Goal: Navigation & Orientation: Find specific page/section

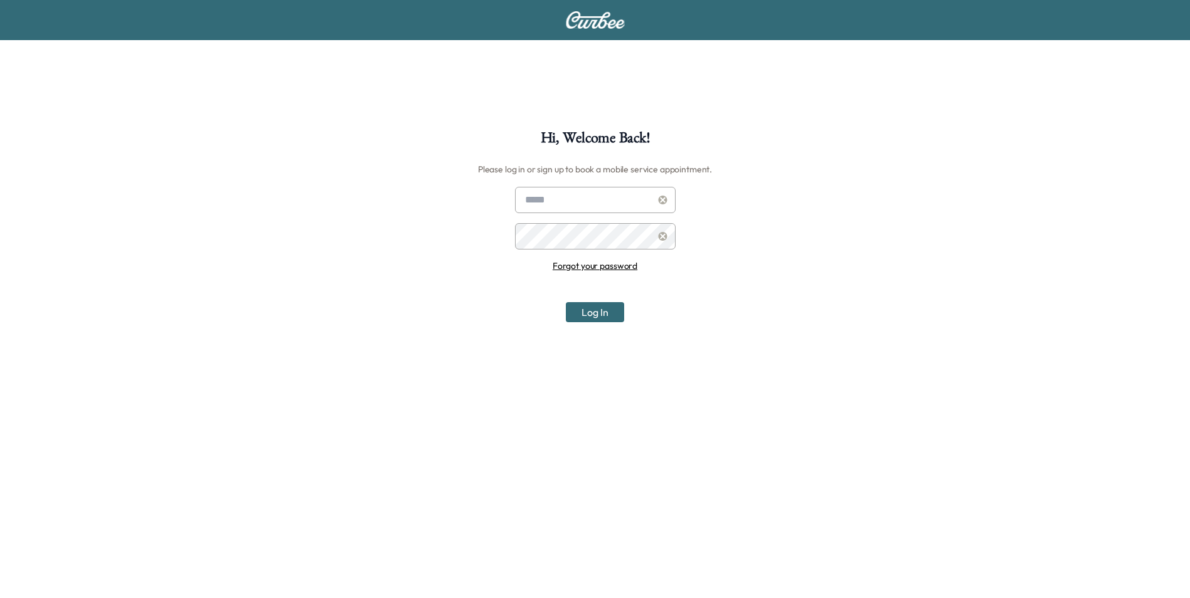
type input "**********"
click at [575, 304] on button "Log In" at bounding box center [595, 312] width 58 height 20
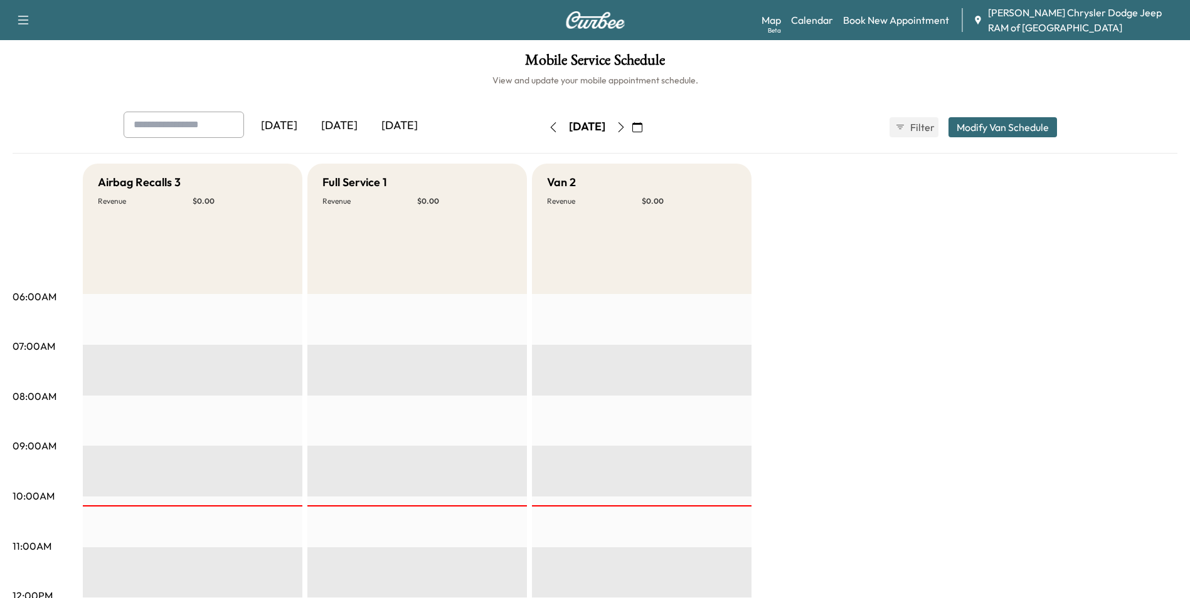
click at [339, 123] on div "[DATE]" at bounding box center [339, 126] width 60 height 29
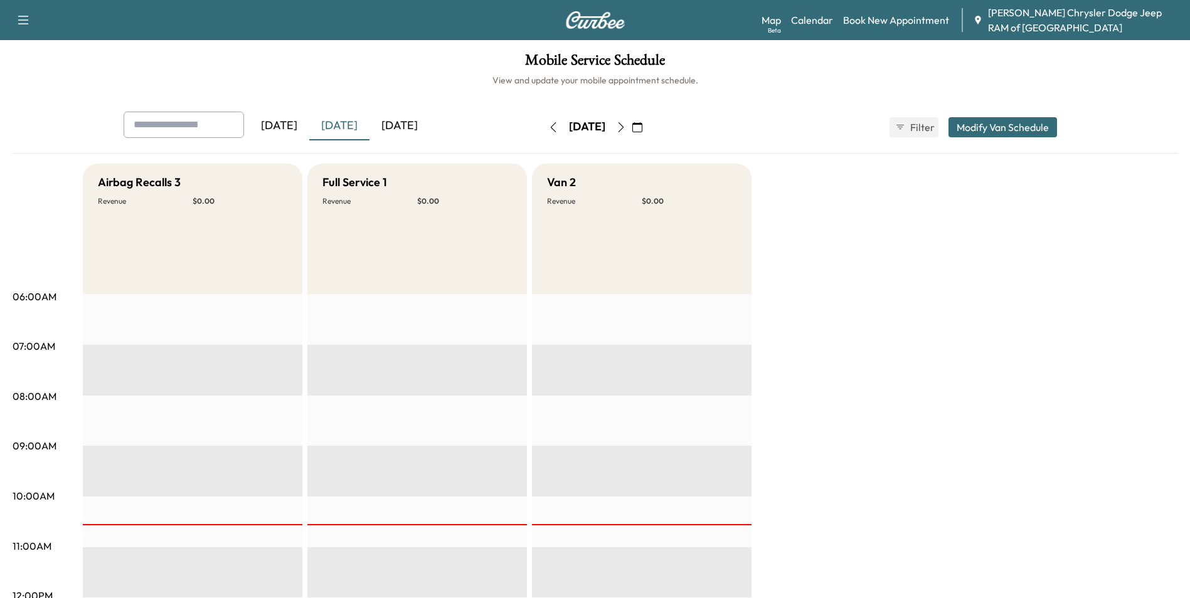
click at [786, 13] on div "Map Beta Calendar Book New Appointment [PERSON_NAME] Chrysler Dodge Jeep RAM of…" at bounding box center [971, 20] width 418 height 30
click at [775, 19] on link "Map Beta" at bounding box center [771, 20] width 19 height 15
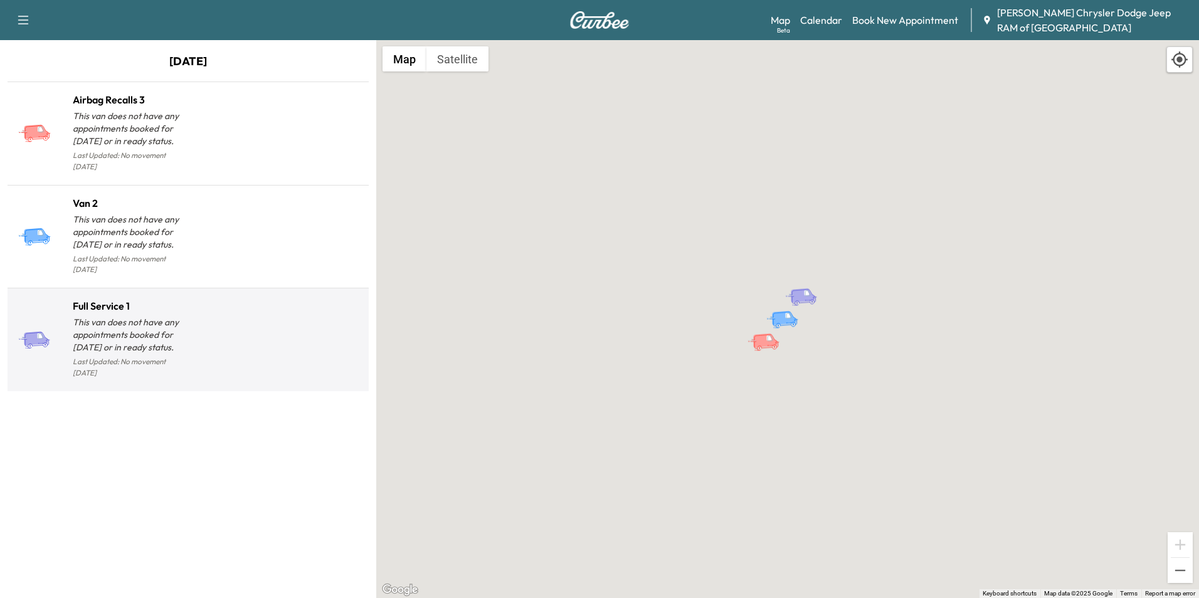
click at [215, 294] on div "Full Service 1 This van does not have any appointments booked for [DATE] or in …" at bounding box center [188, 340] width 356 height 93
click at [106, 299] on h1 "Full Service 1" at bounding box center [130, 306] width 115 height 15
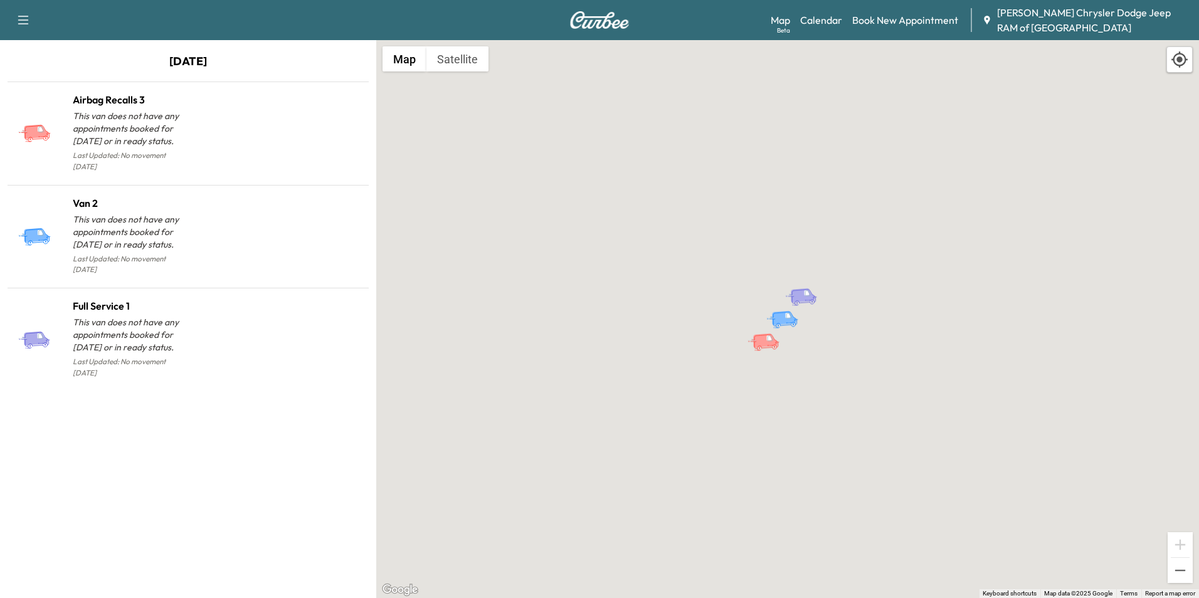
drag, startPoint x: 106, startPoint y: 284, endPoint x: 259, endPoint y: 374, distance: 177.4
click at [259, 374] on div "[DATE] Airbag Recalls 3 This van does not have any appointments booked for [DAT…" at bounding box center [188, 319] width 376 height 558
click at [401, 55] on button "Map" at bounding box center [405, 58] width 44 height 25
click at [803, 417] on div "To activate drag with keyboard, press Alt + Enter. Once in keyboard drag state,…" at bounding box center [787, 319] width 823 height 558
